Goal: Task Accomplishment & Management: Use online tool/utility

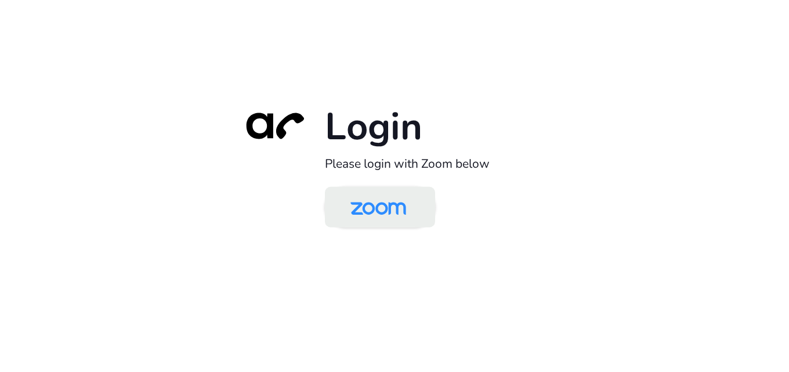
click at [388, 204] on img at bounding box center [378, 208] width 80 height 38
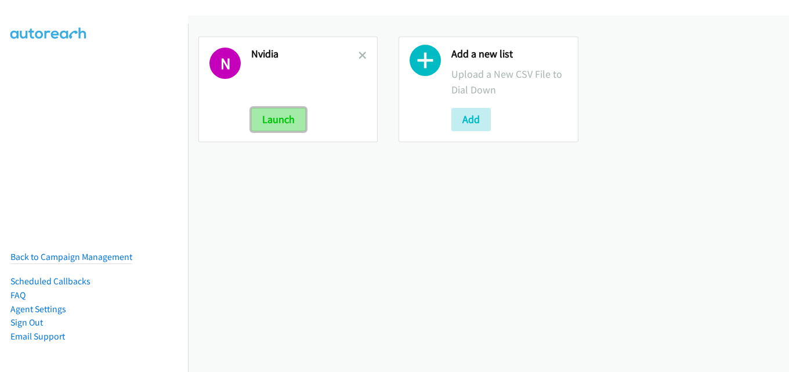
click at [286, 118] on button "Launch" at bounding box center [278, 119] width 55 height 23
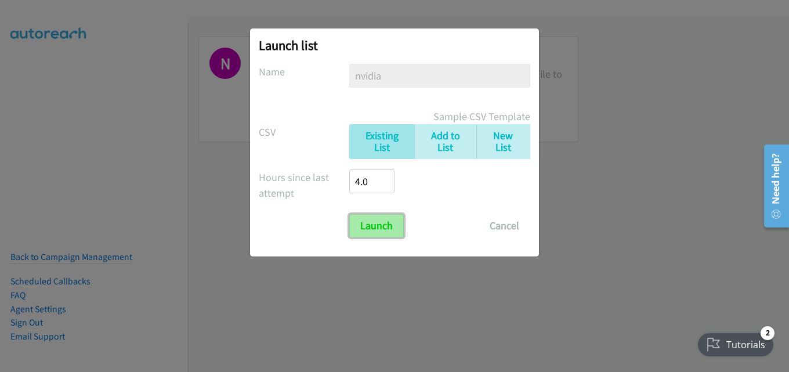
click at [386, 227] on input "Launch" at bounding box center [376, 225] width 55 height 23
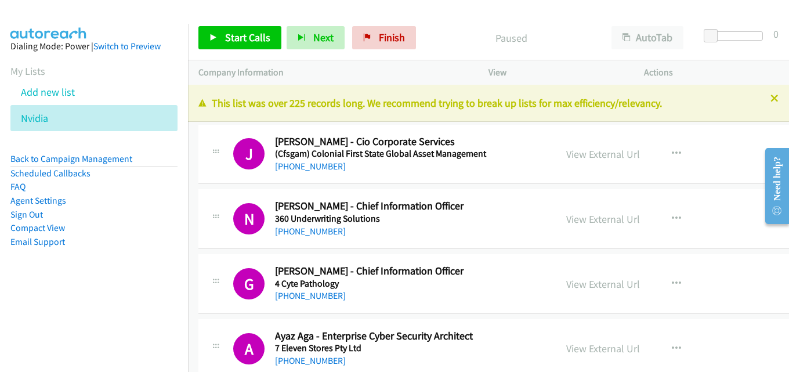
click at [770, 97] on icon at bounding box center [774, 99] width 8 height 8
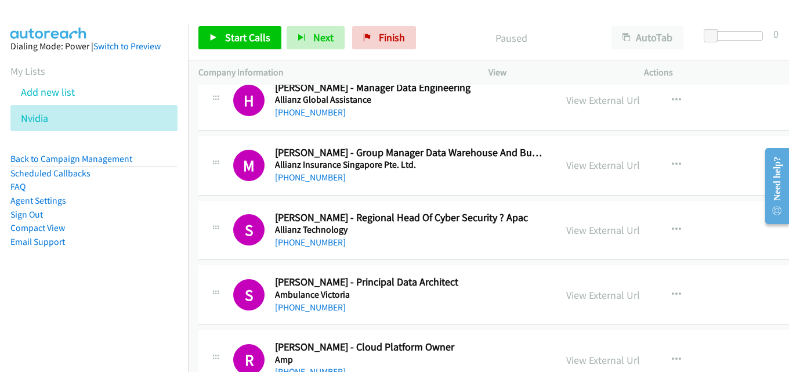
scroll to position [1044, 0]
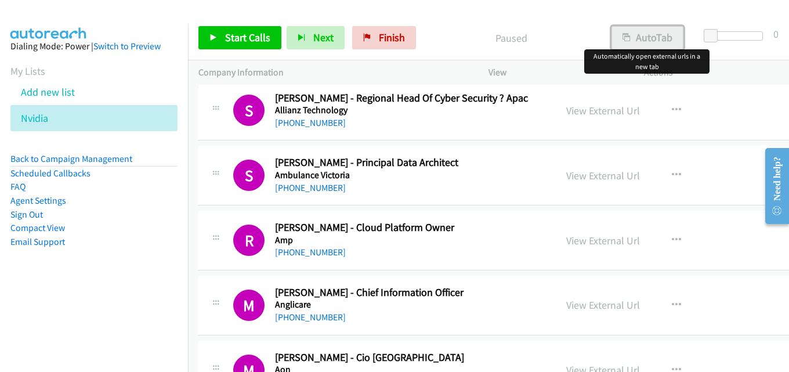
click at [633, 38] on button "AutoTab" at bounding box center [647, 37] width 72 height 23
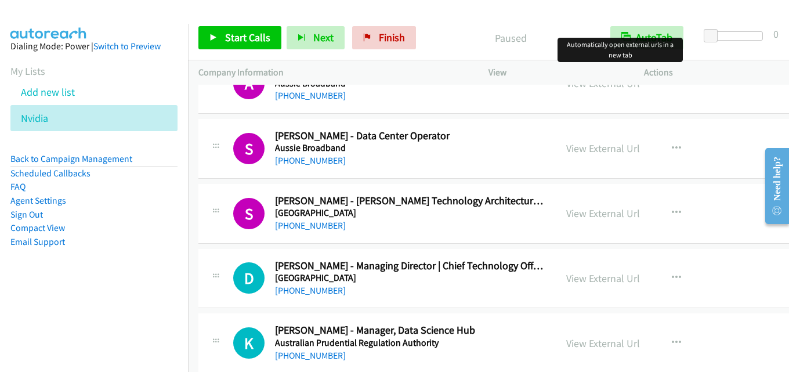
scroll to position [1972, 0]
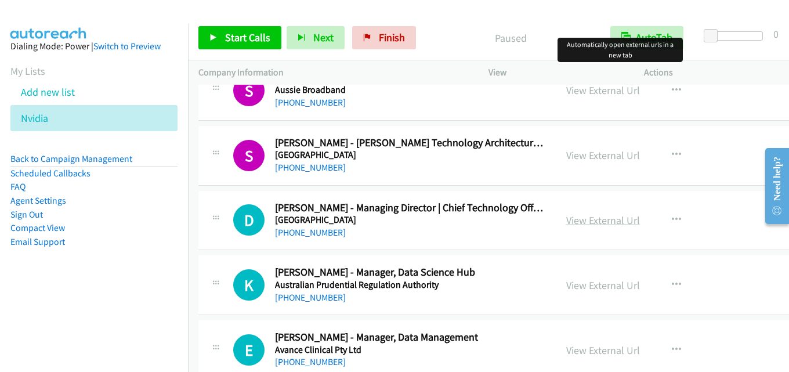
click at [587, 220] on link "View External Url" at bounding box center [603, 219] width 74 height 13
click at [264, 38] on span "Start Calls" at bounding box center [247, 37] width 45 height 13
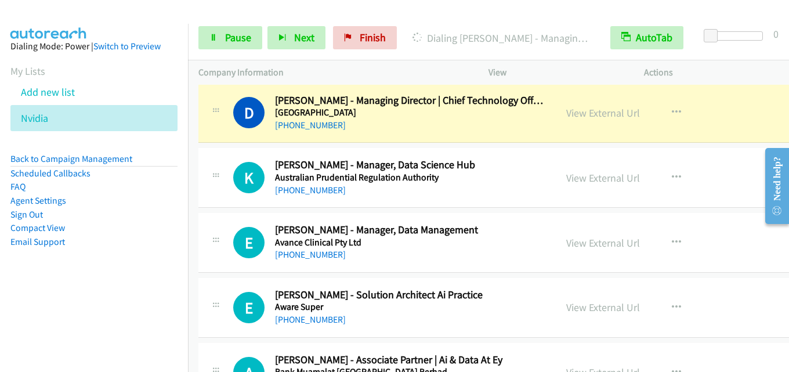
scroll to position [2088, 0]
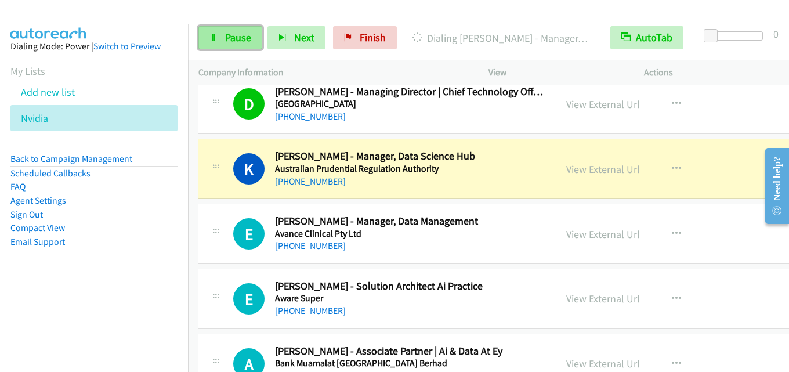
click at [228, 41] on span "Pause" at bounding box center [238, 37] width 26 height 13
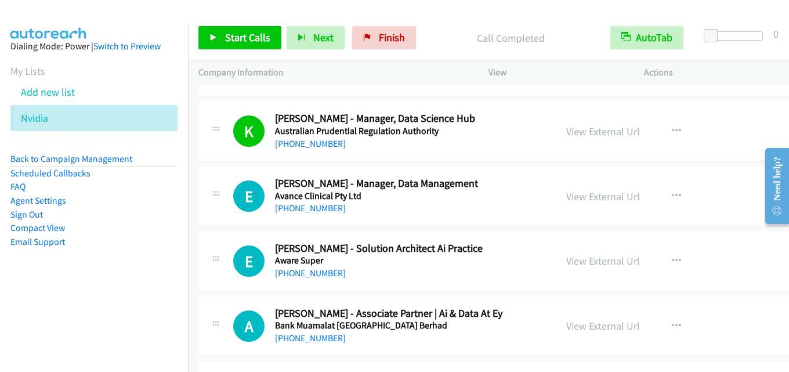
scroll to position [2146, 0]
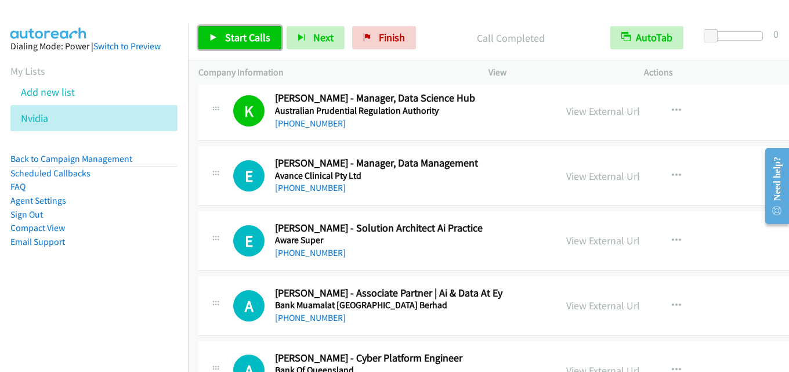
click at [248, 38] on span "Start Calls" at bounding box center [247, 37] width 45 height 13
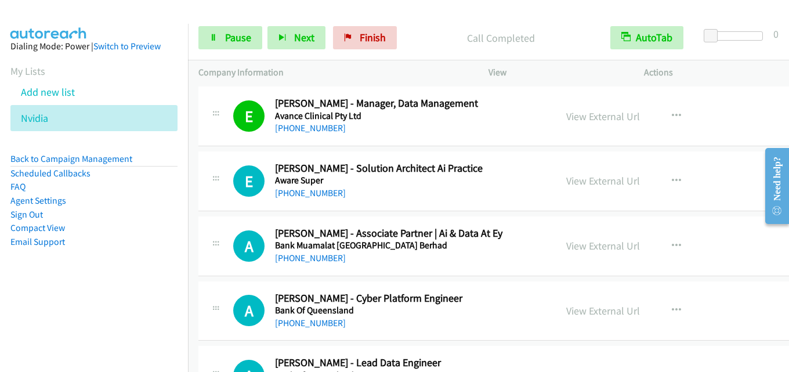
scroll to position [2204, 0]
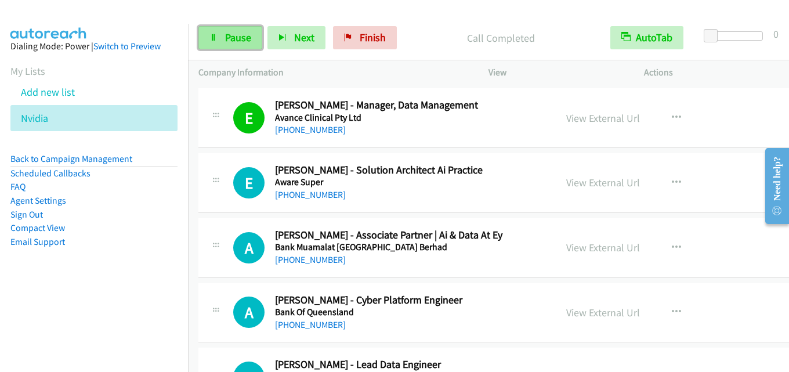
click at [233, 40] on span "Pause" at bounding box center [238, 37] width 26 height 13
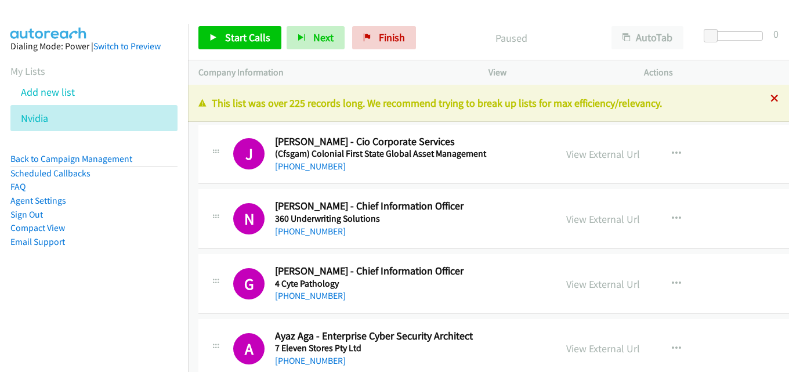
click at [770, 96] on icon at bounding box center [774, 99] width 8 height 8
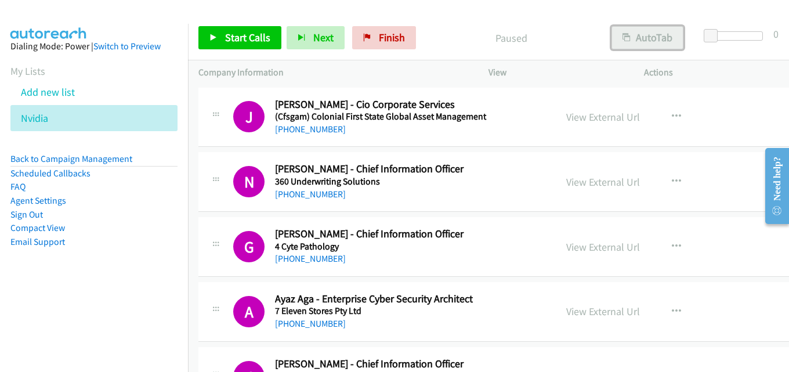
click at [646, 38] on button "AutoTab" at bounding box center [647, 37] width 72 height 23
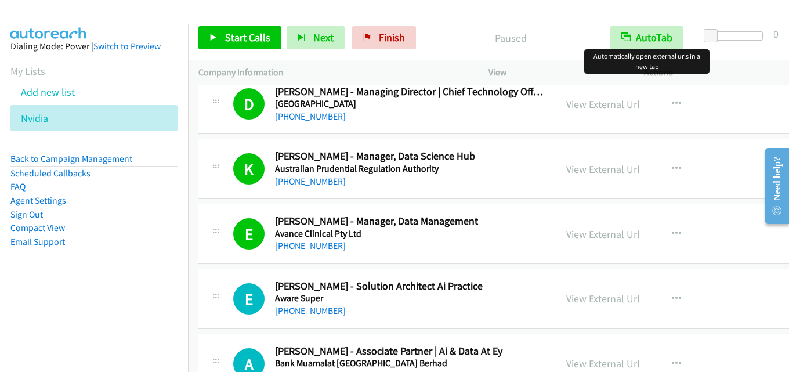
scroll to position [2030, 0]
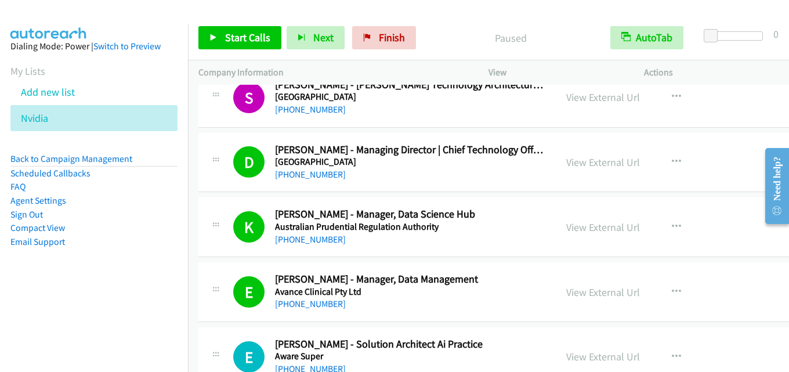
click at [549, 28] on div "Paused" at bounding box center [510, 37] width 179 height 23
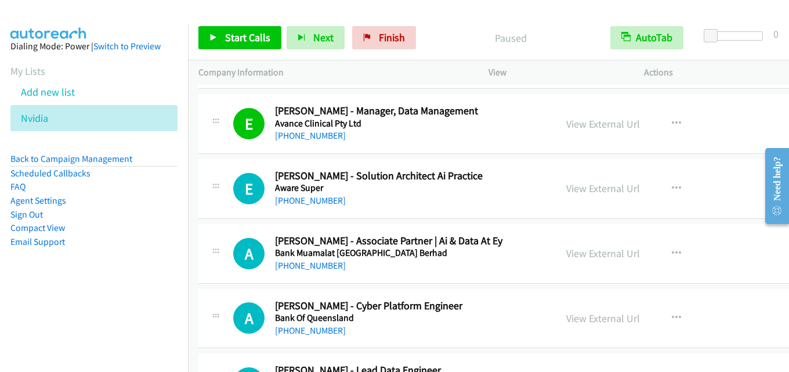
scroll to position [2262, 0]
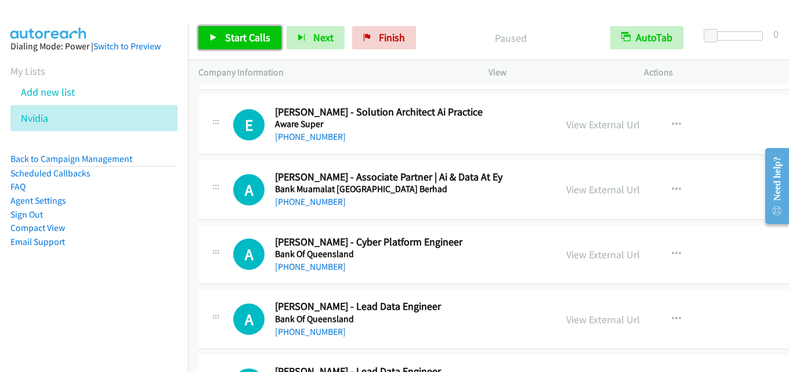
click at [248, 32] on span "Start Calls" at bounding box center [247, 37] width 45 height 13
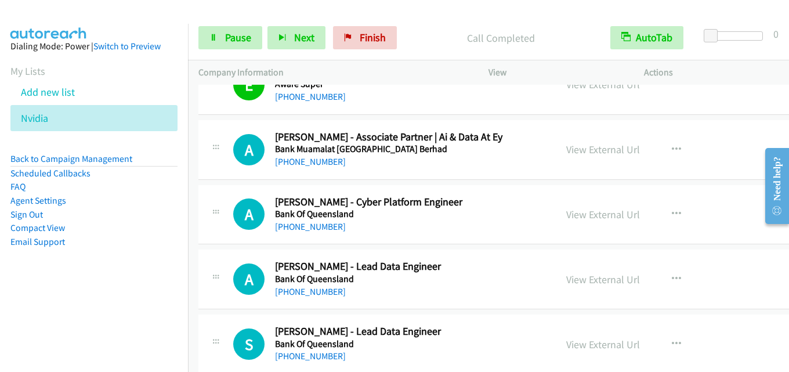
scroll to position [2320, 0]
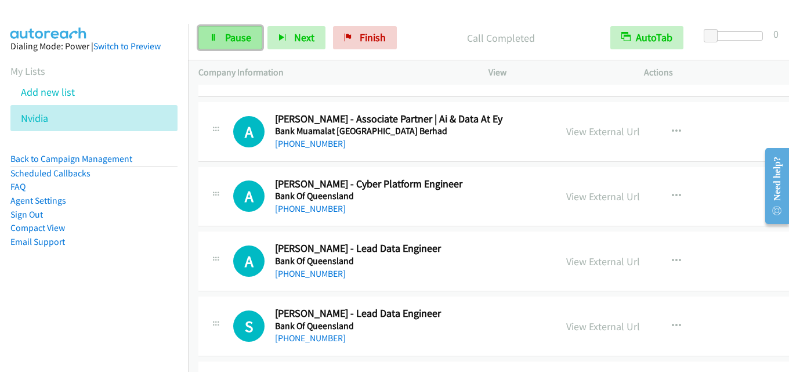
click at [242, 36] on span "Pause" at bounding box center [238, 37] width 26 height 13
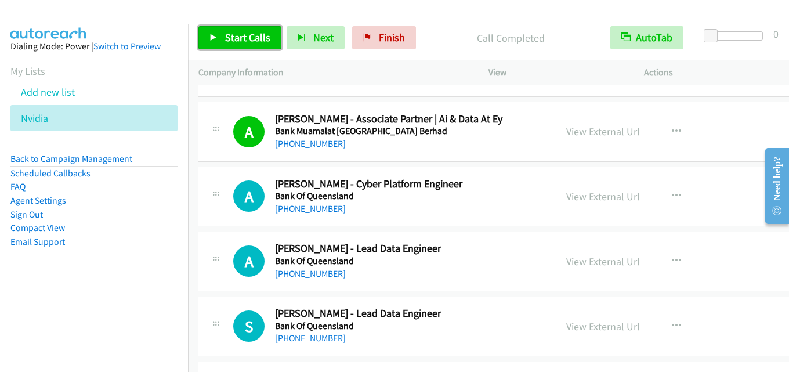
click at [251, 40] on span "Start Calls" at bounding box center [247, 37] width 45 height 13
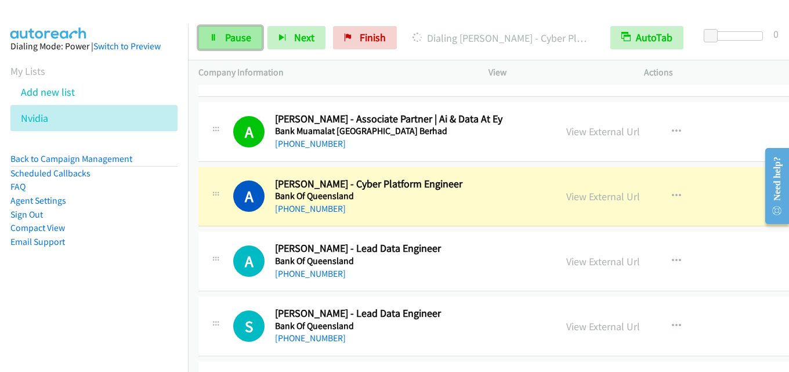
click at [234, 35] on span "Pause" at bounding box center [238, 37] width 26 height 13
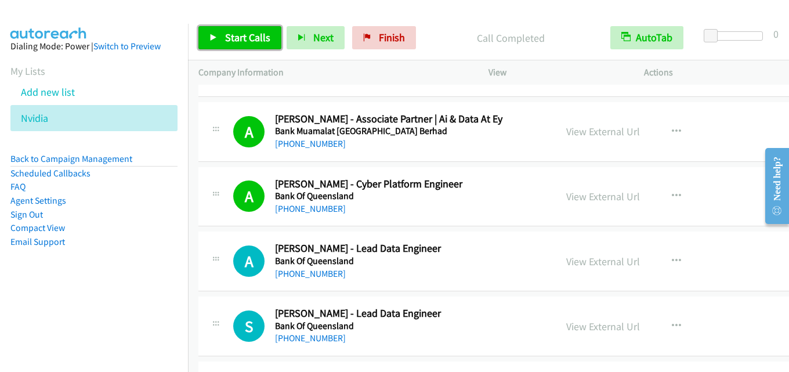
click at [255, 34] on span "Start Calls" at bounding box center [247, 37] width 45 height 13
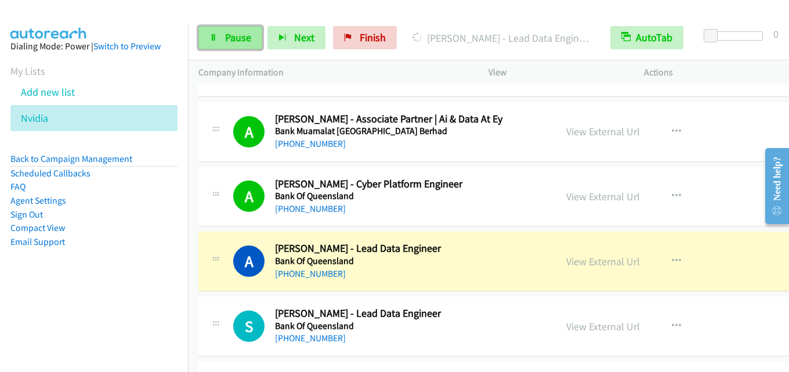
click at [229, 39] on span "Pause" at bounding box center [238, 37] width 26 height 13
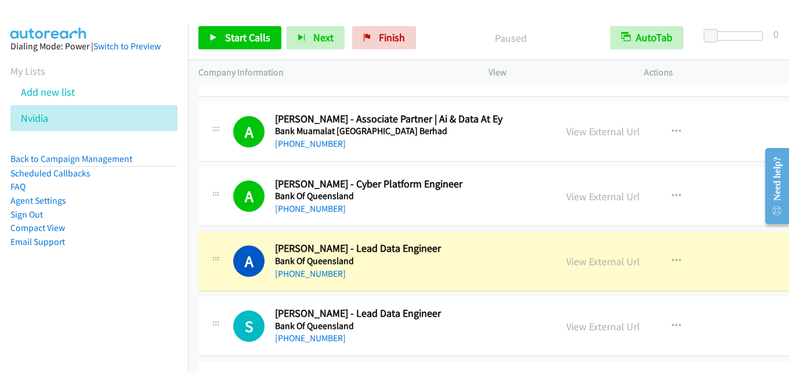
click at [556, 21] on div "Start Calls Pause Next Finish Paused AutoTab AutoTab 0" at bounding box center [488, 38] width 601 height 45
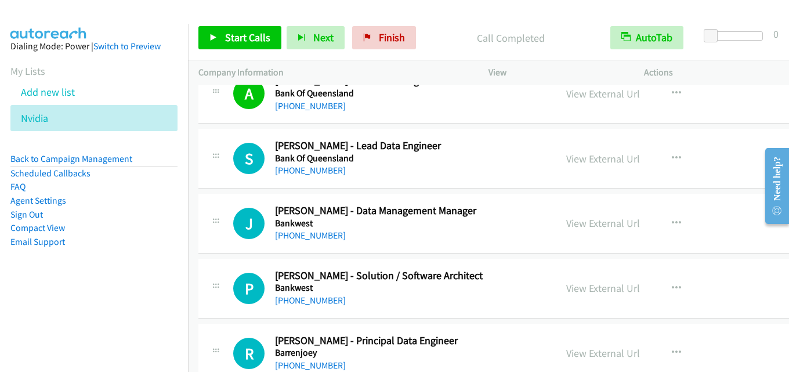
scroll to position [2494, 0]
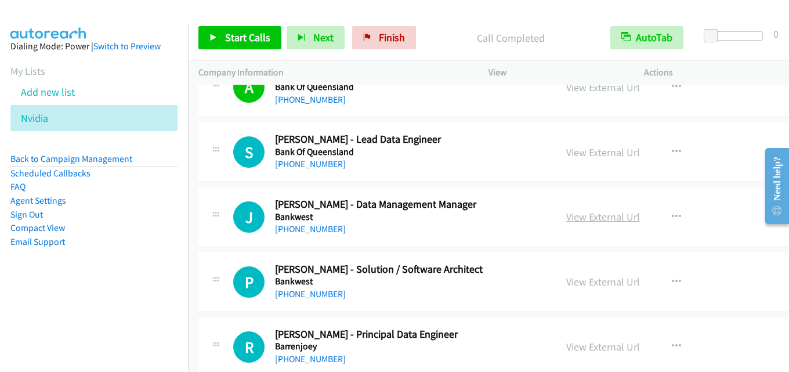
click at [601, 216] on link "View External Url" at bounding box center [603, 216] width 74 height 13
